Goal: Book appointment/travel/reservation

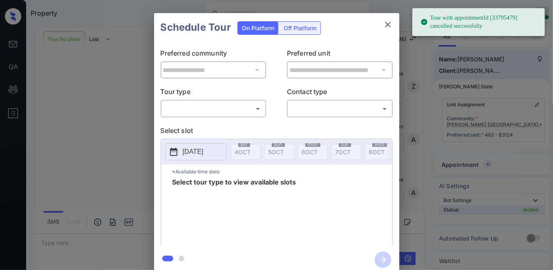
click at [231, 112] on body "Tour with appointmentId [33795479] cancelled successfully Property [PERSON_NAME…" at bounding box center [276, 135] width 553 height 270
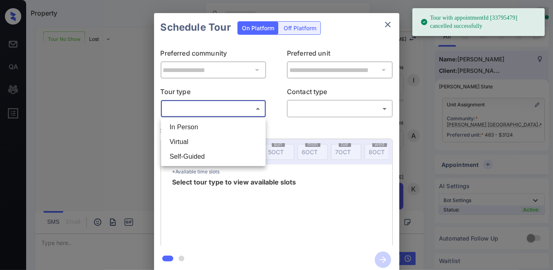
click at [223, 125] on li "In Person" at bounding box center [213, 127] width 101 height 15
type input "********"
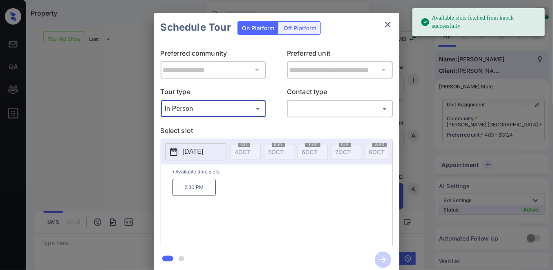
click at [211, 157] on button "2025-10-09" at bounding box center [195, 151] width 61 height 17
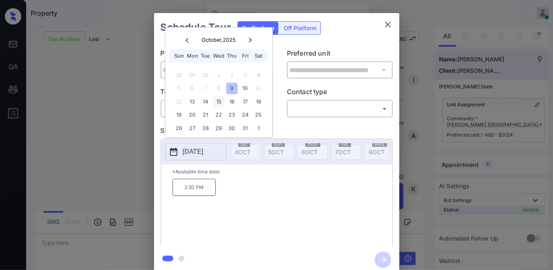
click at [241, 91] on div "10" at bounding box center [245, 88] width 11 height 11
click at [189, 103] on div "13" at bounding box center [192, 101] width 11 height 11
click at [203, 194] on p "12:30 PM" at bounding box center [193, 187] width 43 height 17
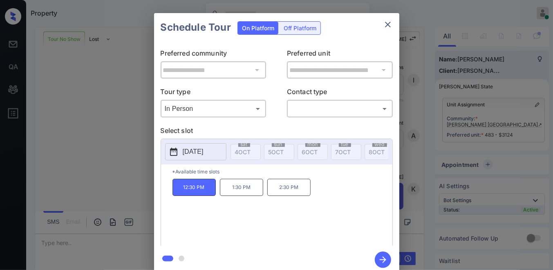
click at [248, 110] on body "Property Samantha Soliven Online Set yourself offline Set yourself on break Pro…" at bounding box center [276, 135] width 553 height 270
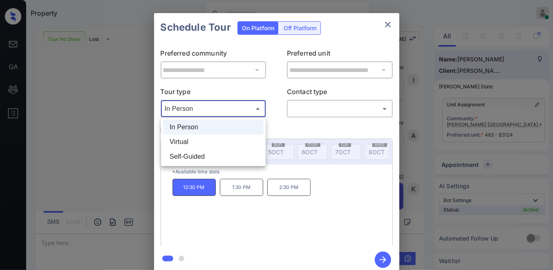
click at [259, 110] on div at bounding box center [276, 135] width 553 height 270
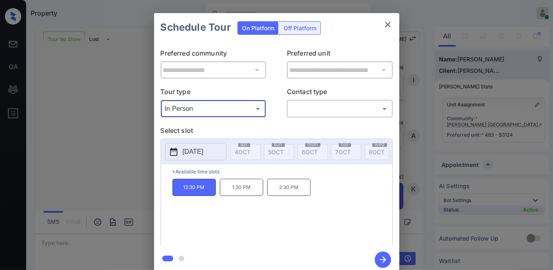
click at [295, 112] on body "Property Samantha Soliven Online Set yourself offline Set yourself on break Pro…" at bounding box center [276, 135] width 553 height 270
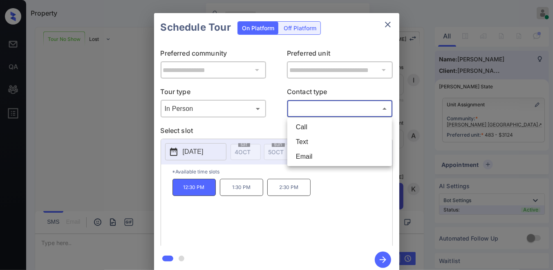
click at [315, 128] on li "Call" at bounding box center [339, 127] width 101 height 15
type input "****"
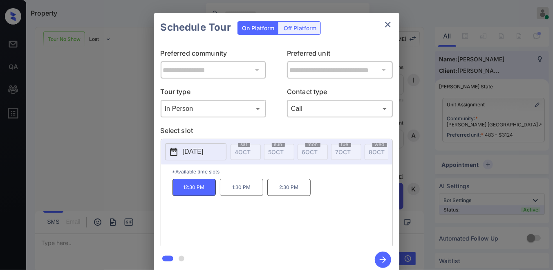
click at [385, 260] on icon "button" at bounding box center [383, 259] width 7 height 7
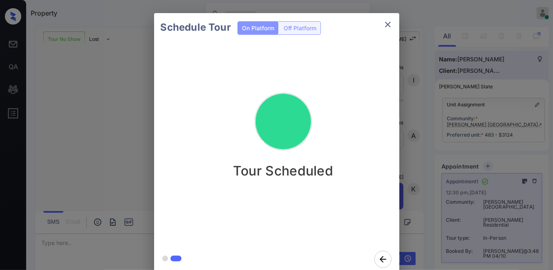
click at [385, 25] on icon "close" at bounding box center [388, 25] width 10 height 10
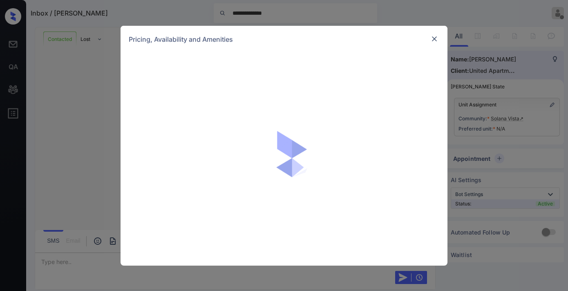
scroll to position [636, 0]
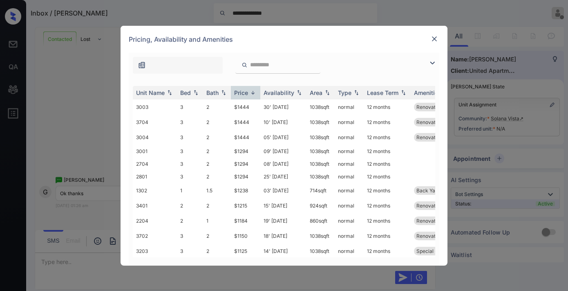
click at [255, 90] on img at bounding box center [253, 93] width 8 height 6
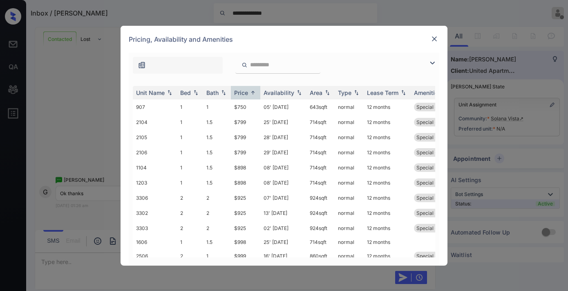
click at [434, 42] on img at bounding box center [434, 39] width 8 height 8
